Goal: Information Seeking & Learning: Learn about a topic

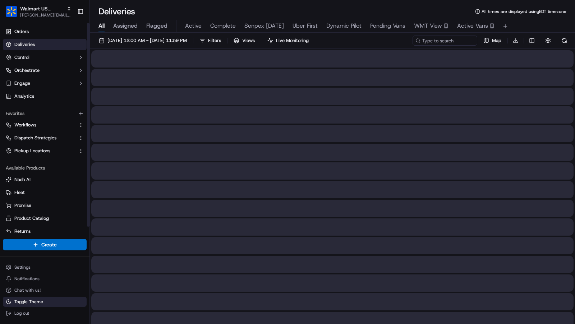
click at [22, 299] on button "Toggle Theme" at bounding box center [45, 302] width 84 height 10
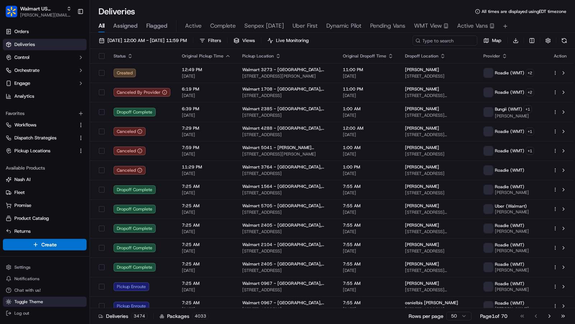
click at [27, 301] on span "Toggle Theme" at bounding box center [28, 302] width 29 height 6
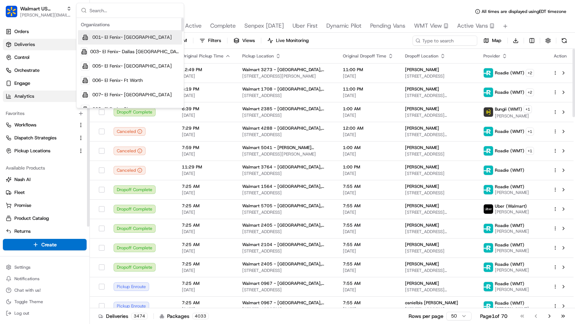
click at [29, 94] on span "Analytics" at bounding box center [24, 96] width 20 height 6
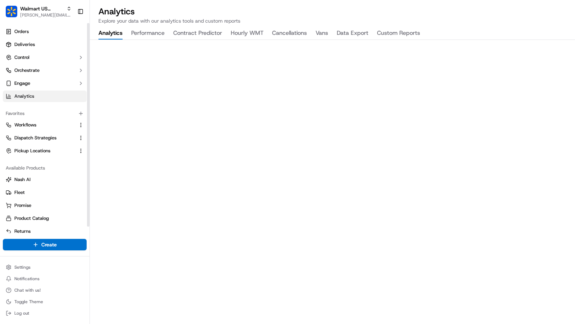
click at [331, 37] on div "Analytics Performance Contract Predictor Hourly WMT Cancellations Vans Data Exp…" at bounding box center [259, 33] width 339 height 12
click at [327, 34] on button "Vans" at bounding box center [321, 33] width 13 height 12
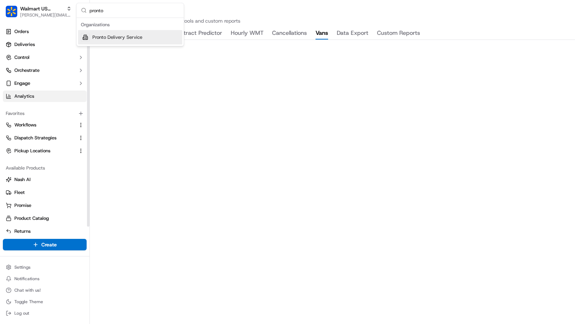
type input "pronto"
click at [125, 38] on span "Pronto Delivery Service" at bounding box center [117, 37] width 50 height 6
